Goal: Participate in discussion

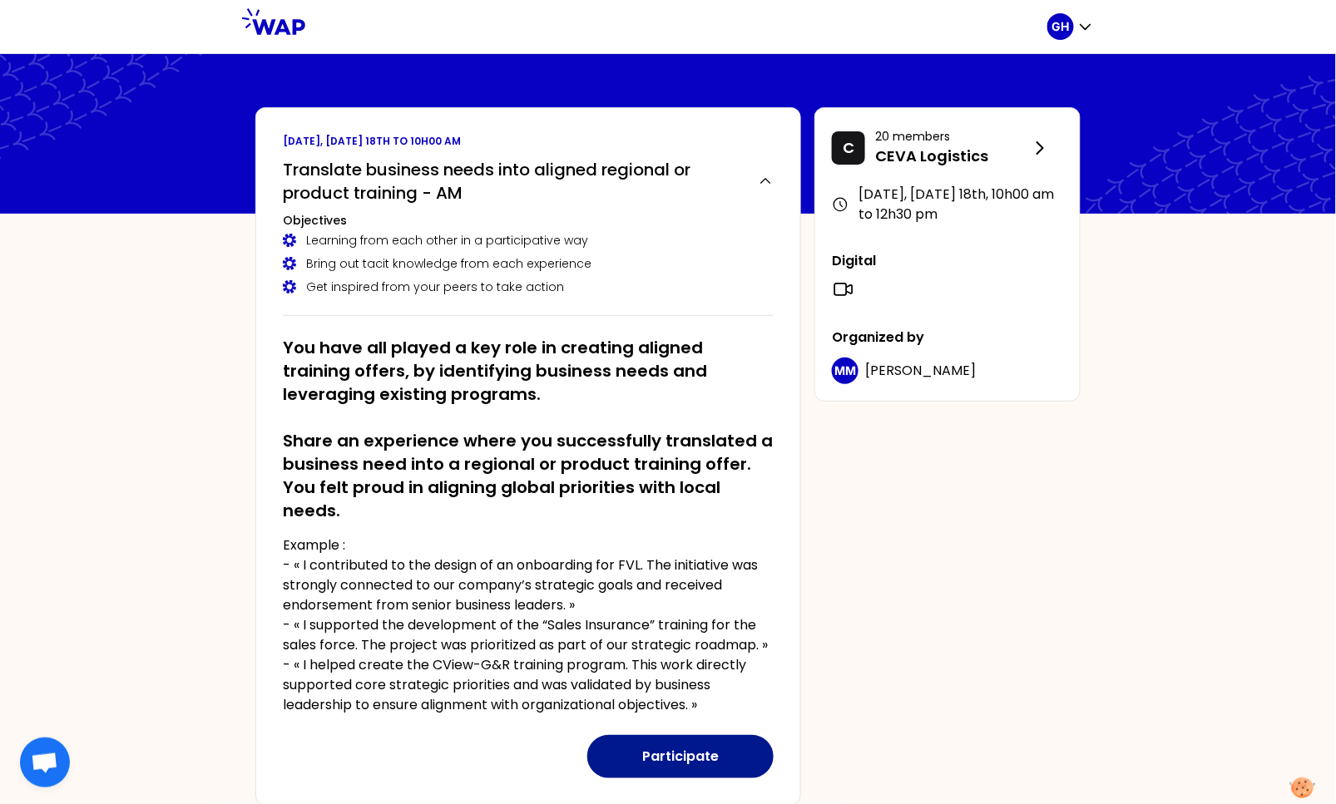
click at [699, 763] on button "Participate" at bounding box center [680, 756] width 186 height 43
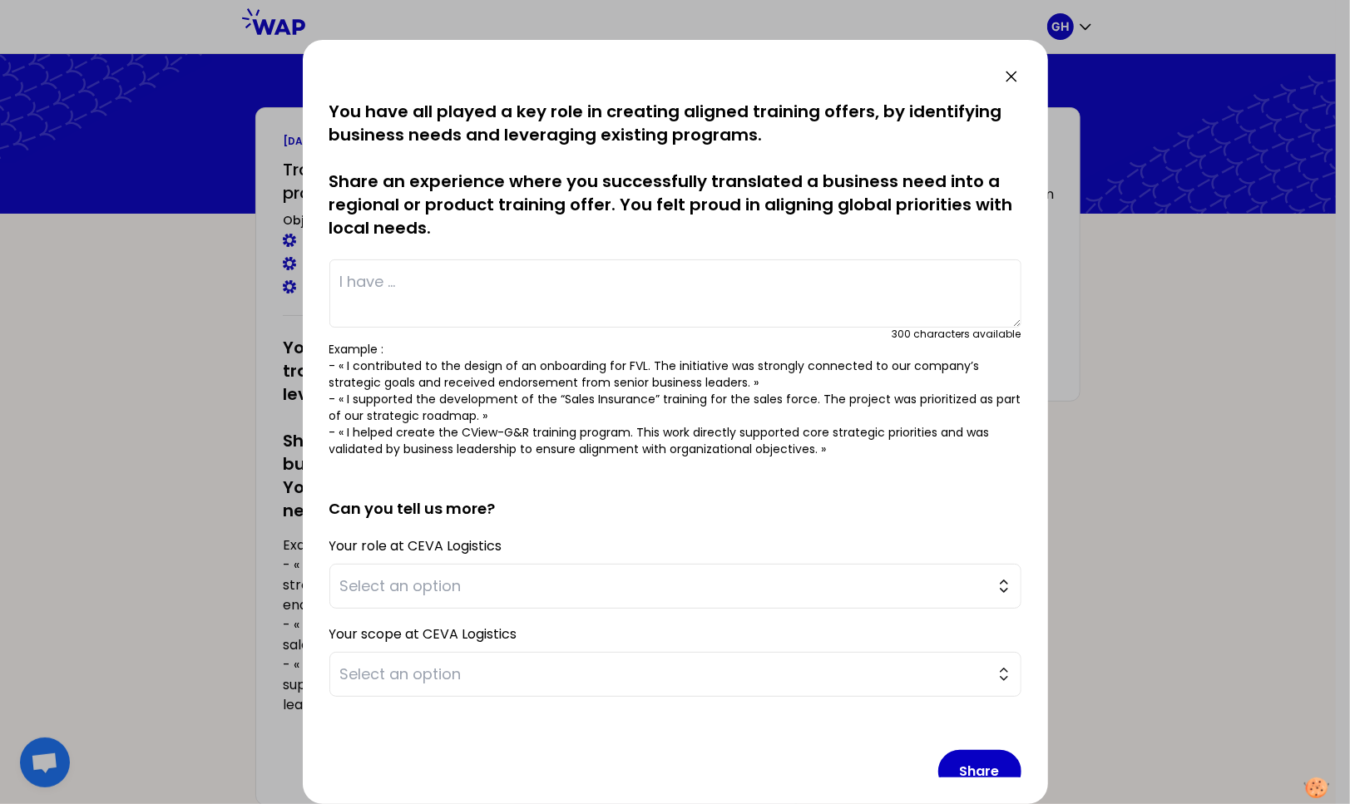
click at [530, 290] on textarea at bounding box center [675, 293] width 692 height 68
paste textarea "[URL][DOMAIN_NAME]"
type textarea "[URL][DOMAIN_NAME]"
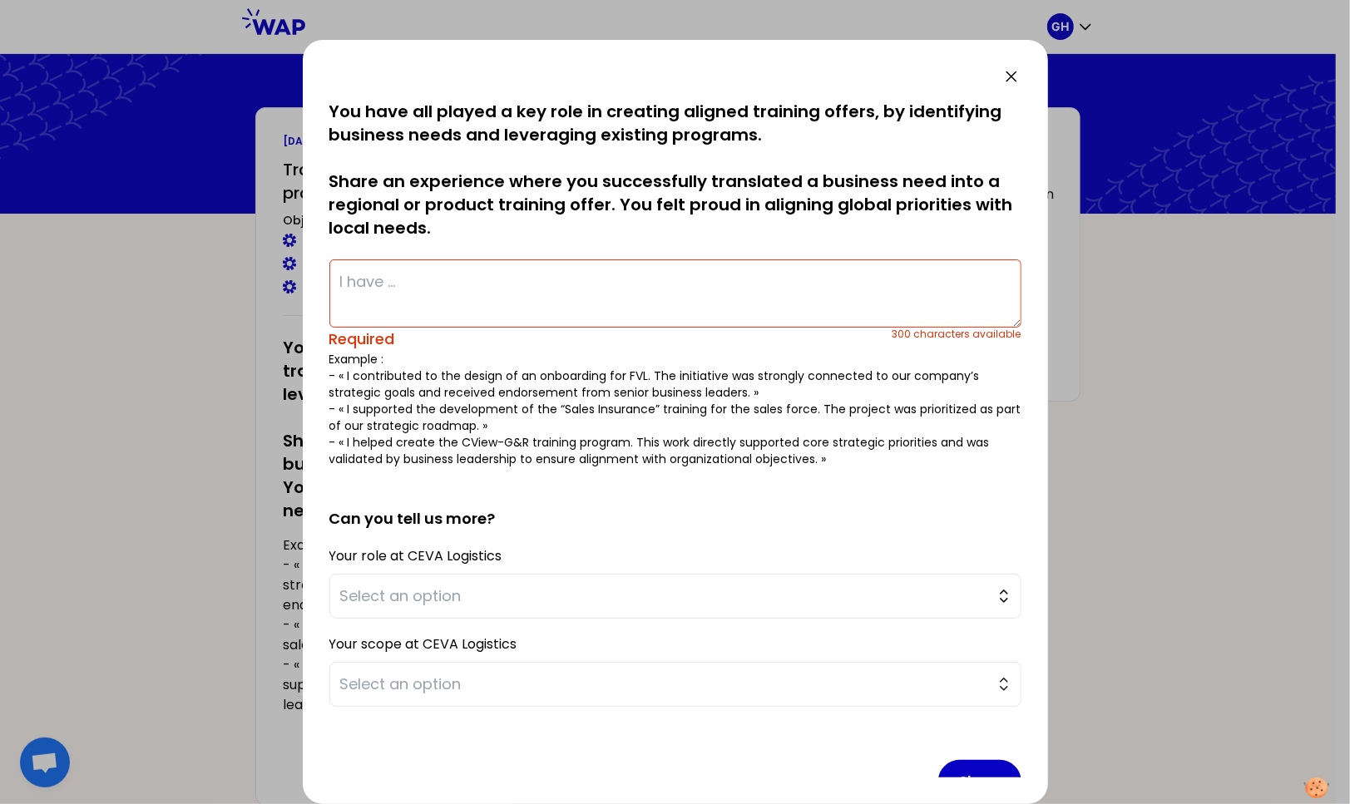
paste textarea "I am currently conducting a Training Needs Analysis for our APAC CL populations…"
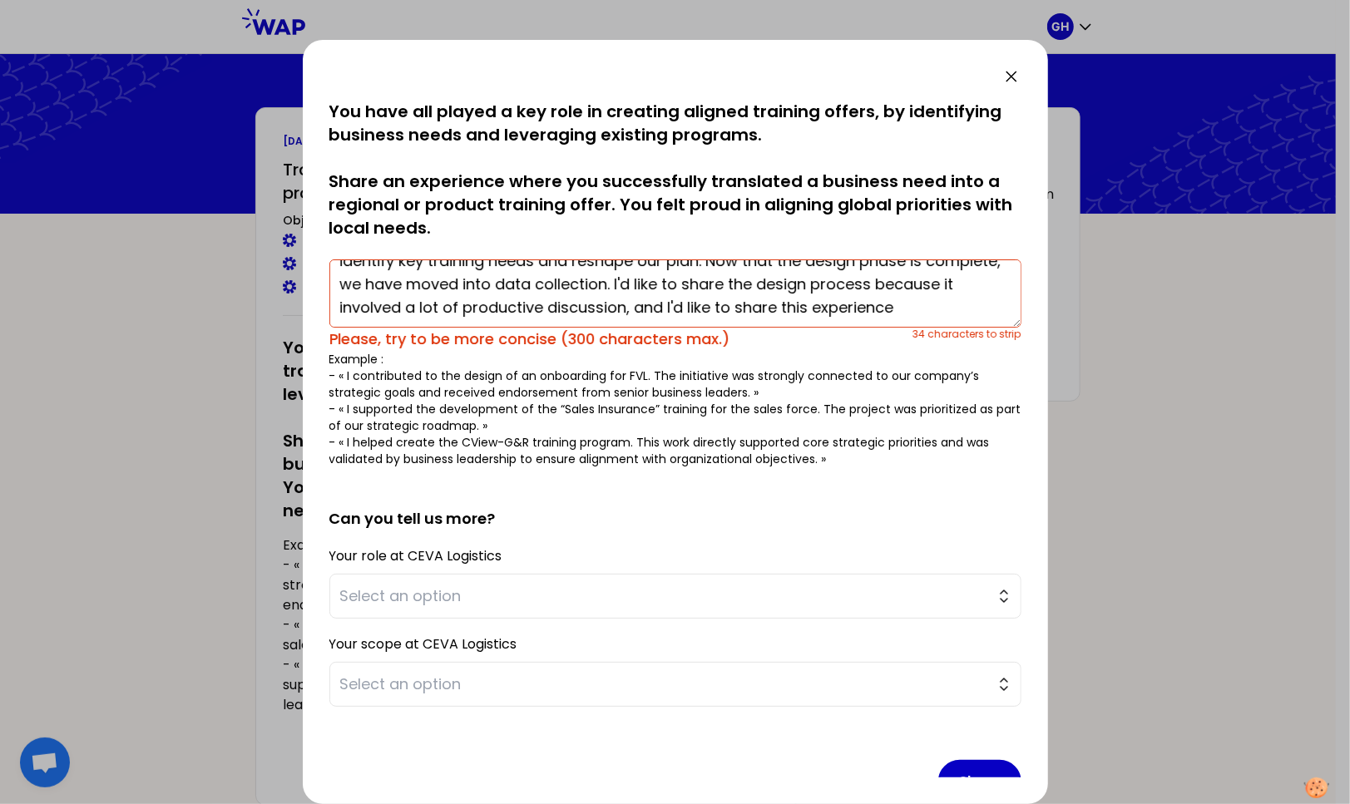
scroll to position [46, 0]
drag, startPoint x: 698, startPoint y: 283, endPoint x: 1013, endPoint y: 314, distance: 316.8
click at [1013, 314] on div "saved You have all played a key role in creating aligned training offers, by id…" at bounding box center [675, 439] width 692 height 678
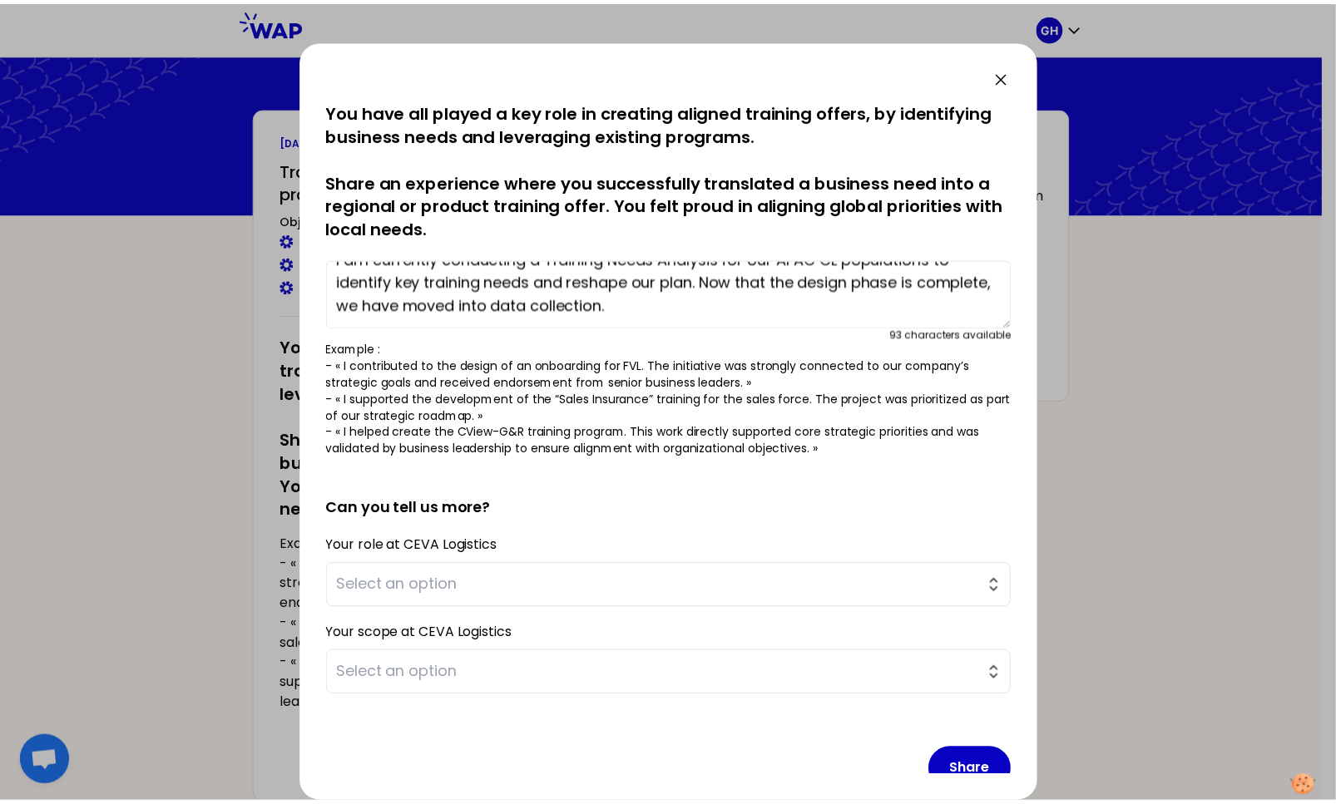
scroll to position [22, 0]
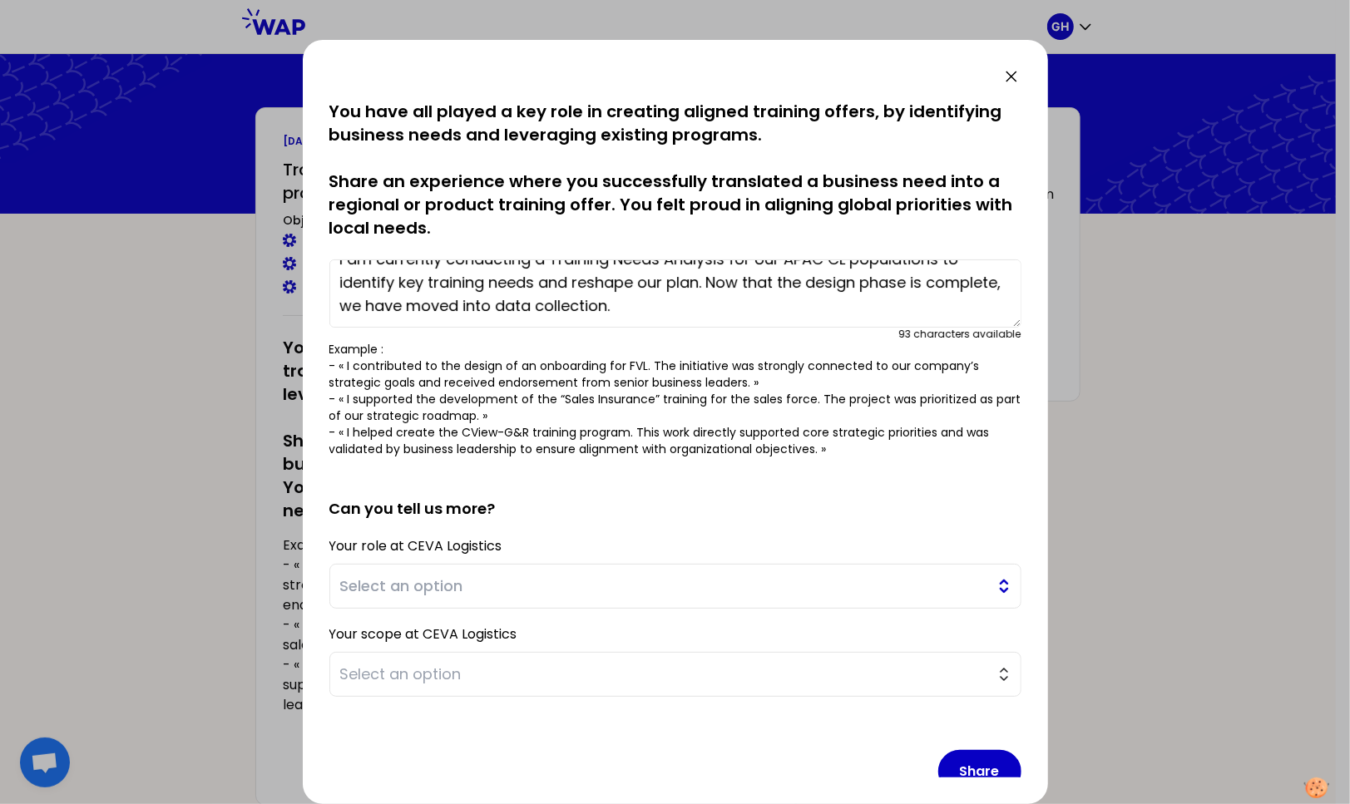
type textarea "I am currently conducting a Training Needs Analysis for our APAC CL populations…"
click at [479, 580] on span "Select an option" at bounding box center [663, 586] width 647 height 23
click at [481, 582] on span "Select an option" at bounding box center [663, 586] width 647 height 23
click at [474, 669] on span "Select an option" at bounding box center [663, 674] width 647 height 23
click at [476, 670] on span "Select an option" at bounding box center [663, 674] width 647 height 23
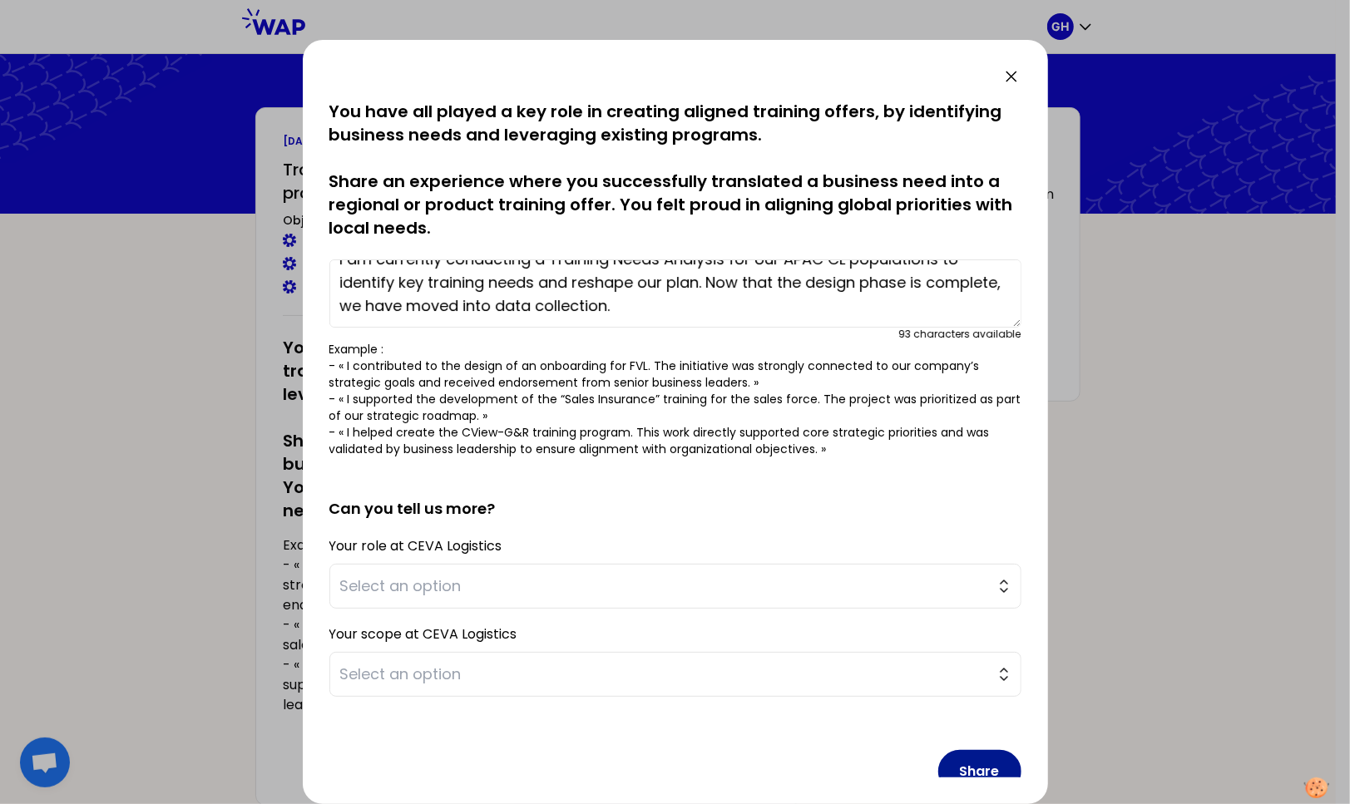
click at [976, 762] on button "Share" at bounding box center [979, 771] width 83 height 43
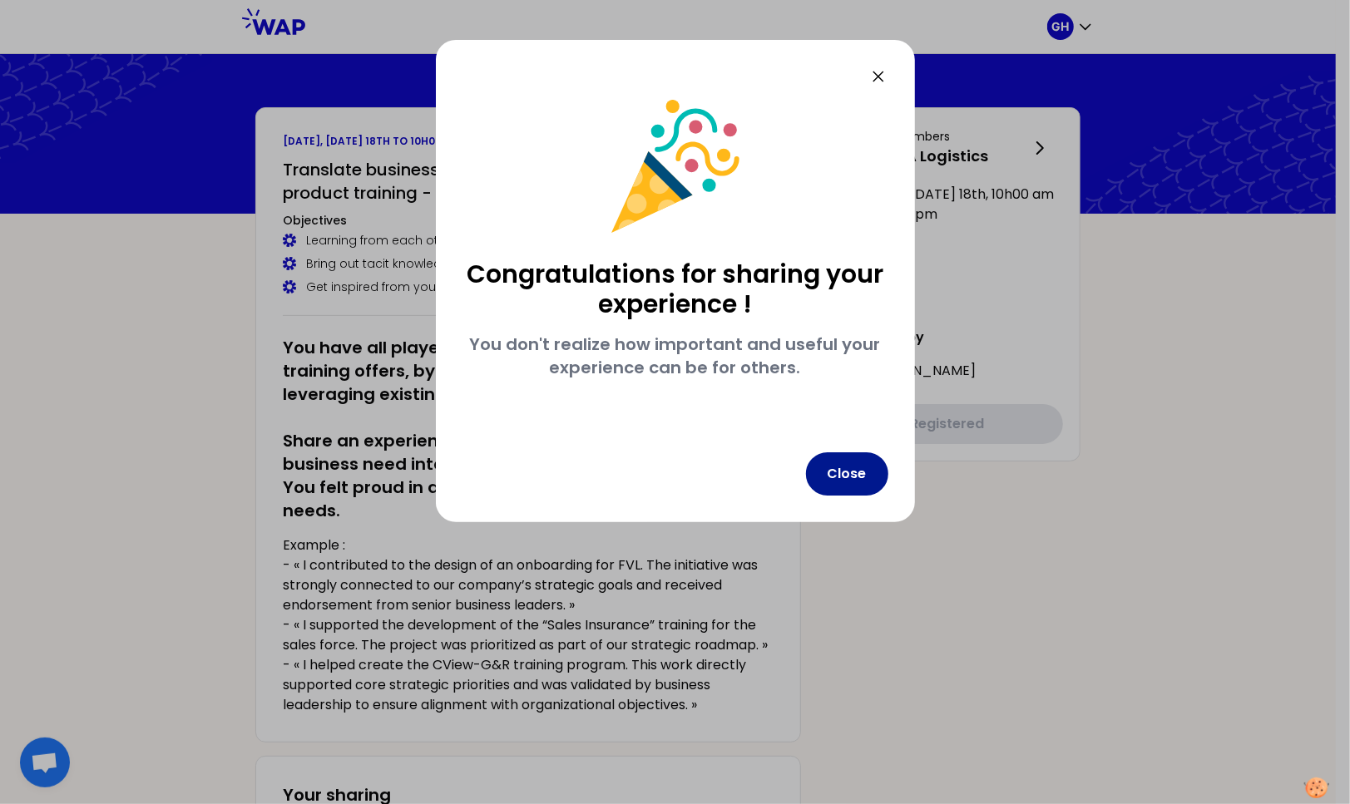
click at [838, 481] on button "Close" at bounding box center [847, 473] width 82 height 43
